Goal: Transaction & Acquisition: Book appointment/travel/reservation

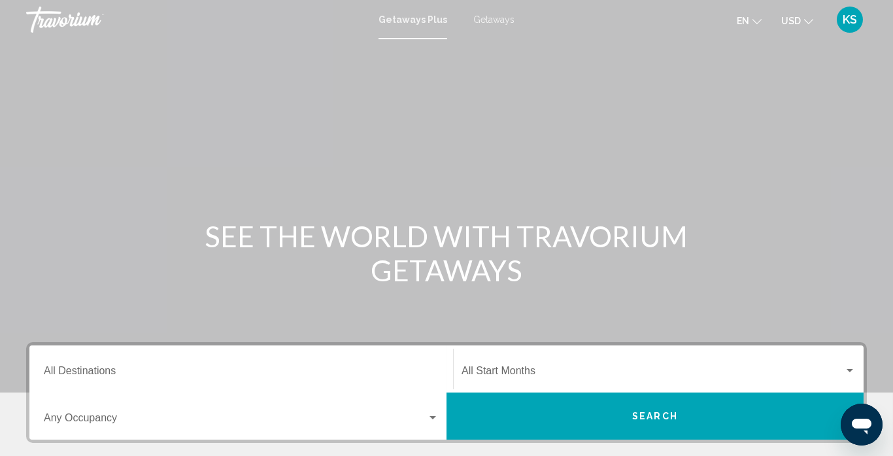
click at [498, 20] on span "Getaways" at bounding box center [494, 19] width 41 height 10
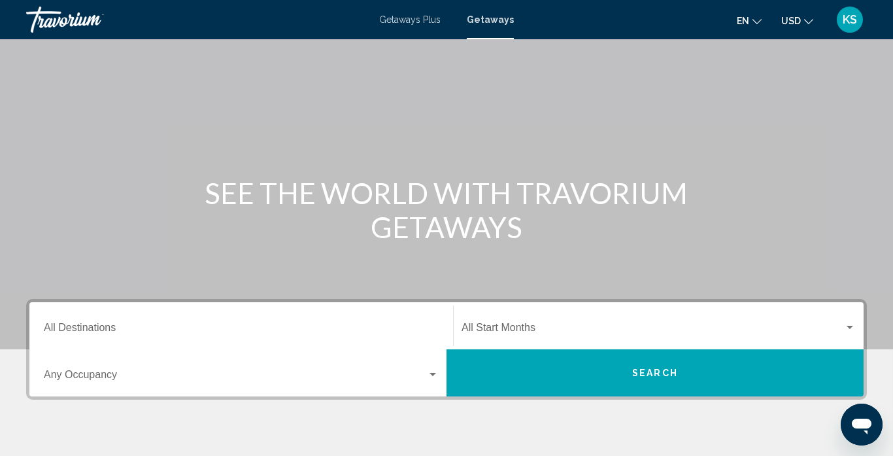
scroll to position [131, 0]
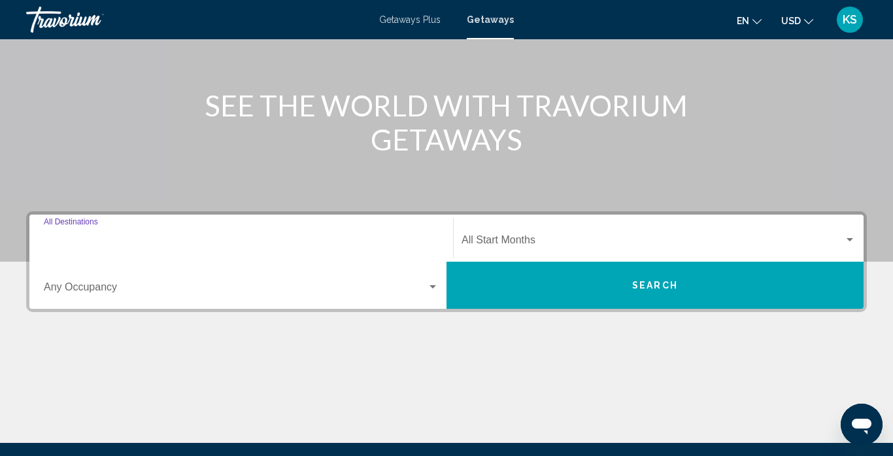
click at [94, 238] on input "Destination All Destinations" at bounding box center [241, 243] width 395 height 12
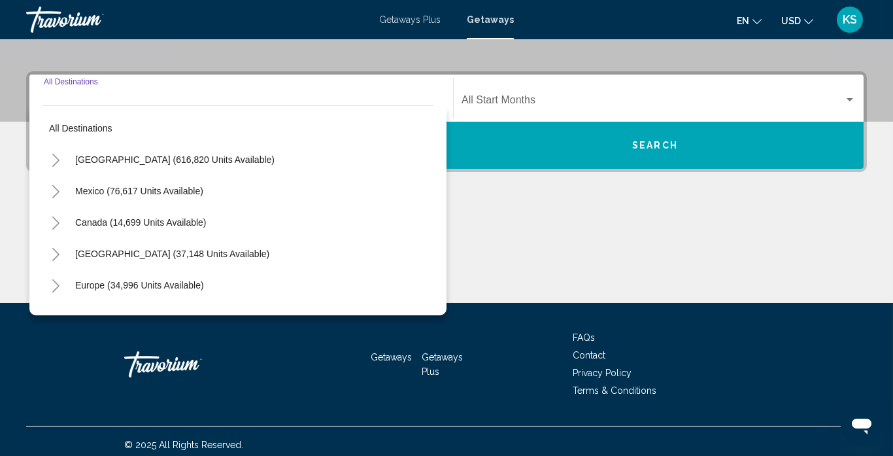
scroll to position [277, 0]
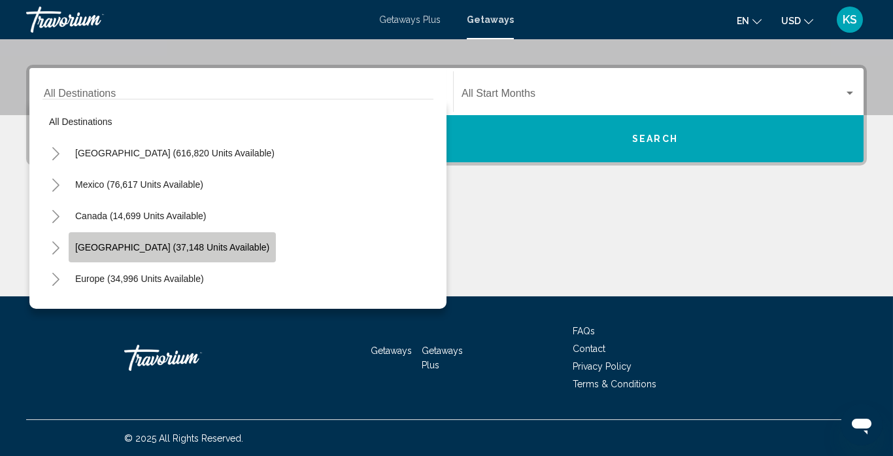
click at [129, 242] on span "[GEOGRAPHIC_DATA] (37,148 units available)" at bounding box center [172, 247] width 194 height 10
type input "**********"
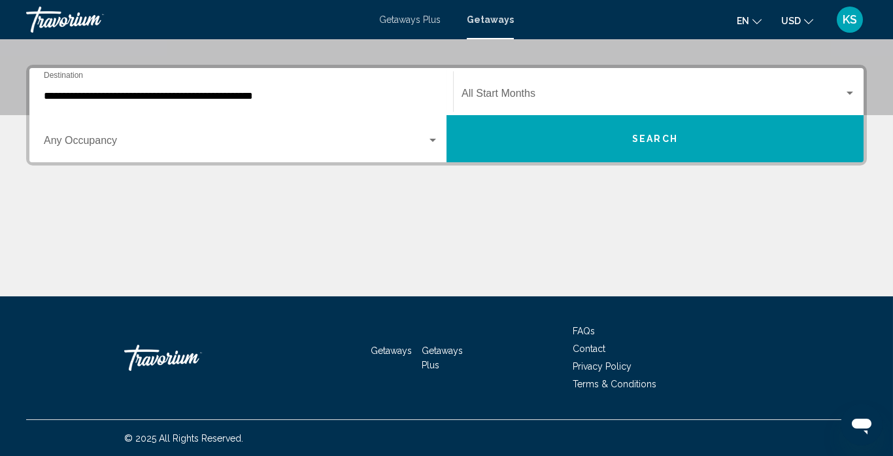
click at [485, 84] on div "Start Month All Start Months" at bounding box center [659, 91] width 394 height 41
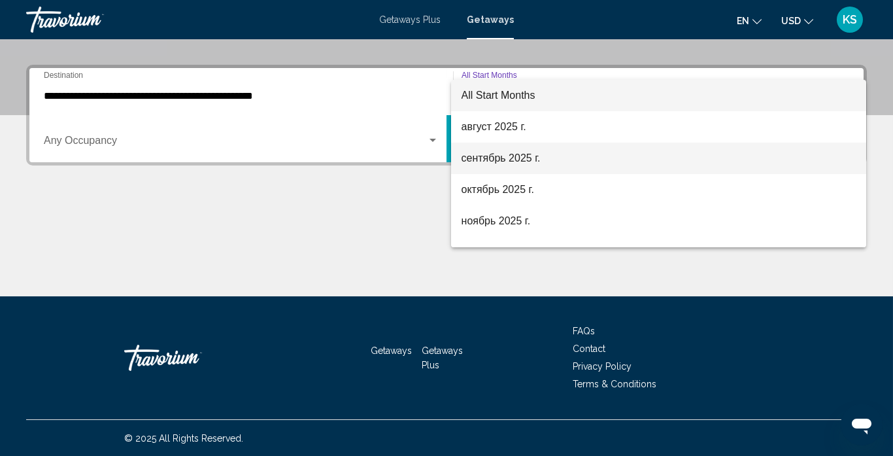
click at [478, 157] on span "сентябрь 2025 г." at bounding box center [659, 158] width 395 height 31
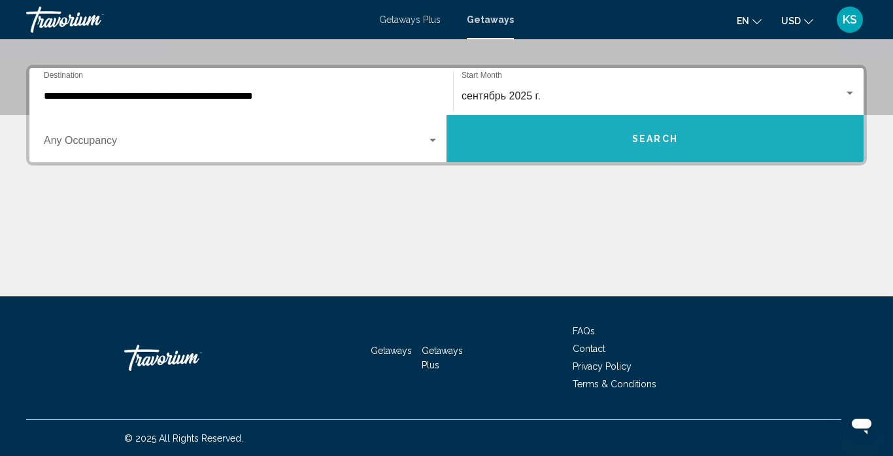
click at [519, 137] on button "Search" at bounding box center [655, 138] width 417 height 47
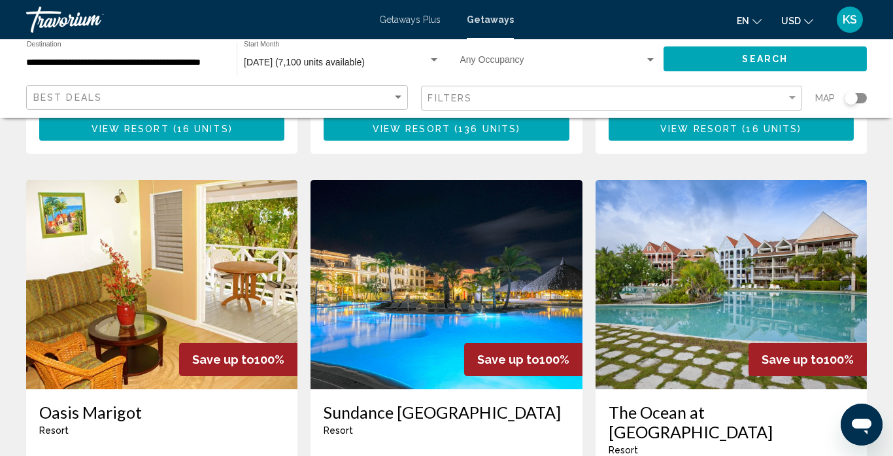
scroll to position [523, 0]
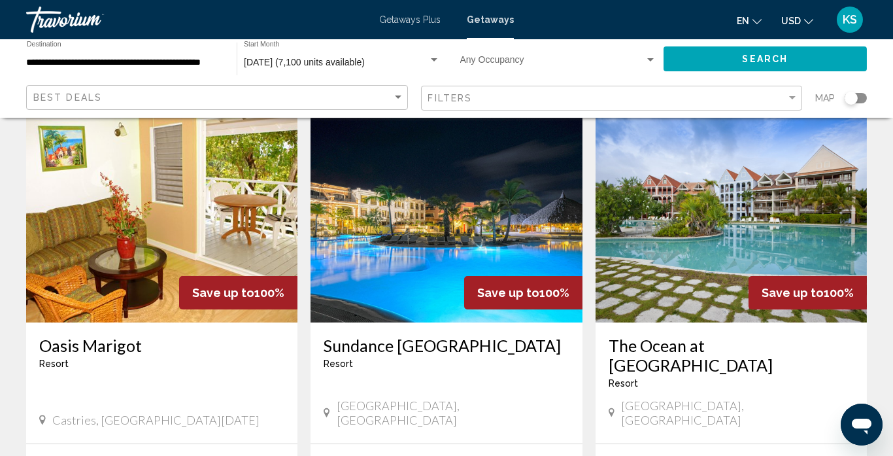
click at [706, 224] on img "Main content" at bounding box center [731, 217] width 271 height 209
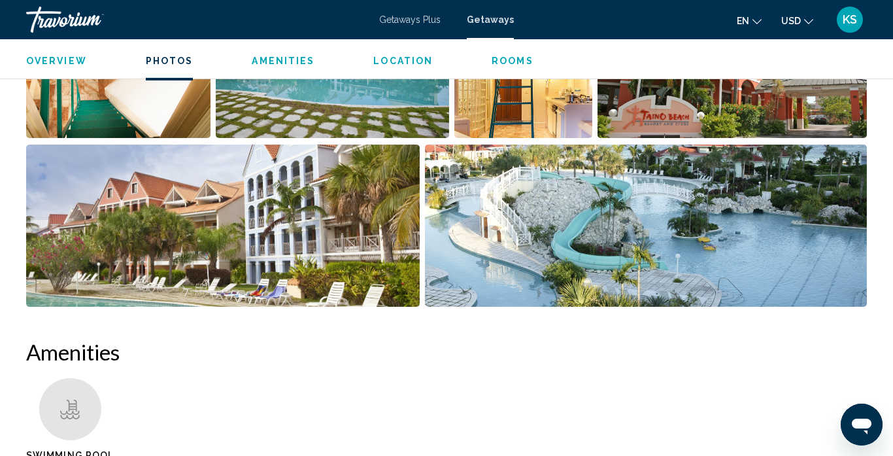
scroll to position [972, 0]
